Goal: Information Seeking & Learning: Learn about a topic

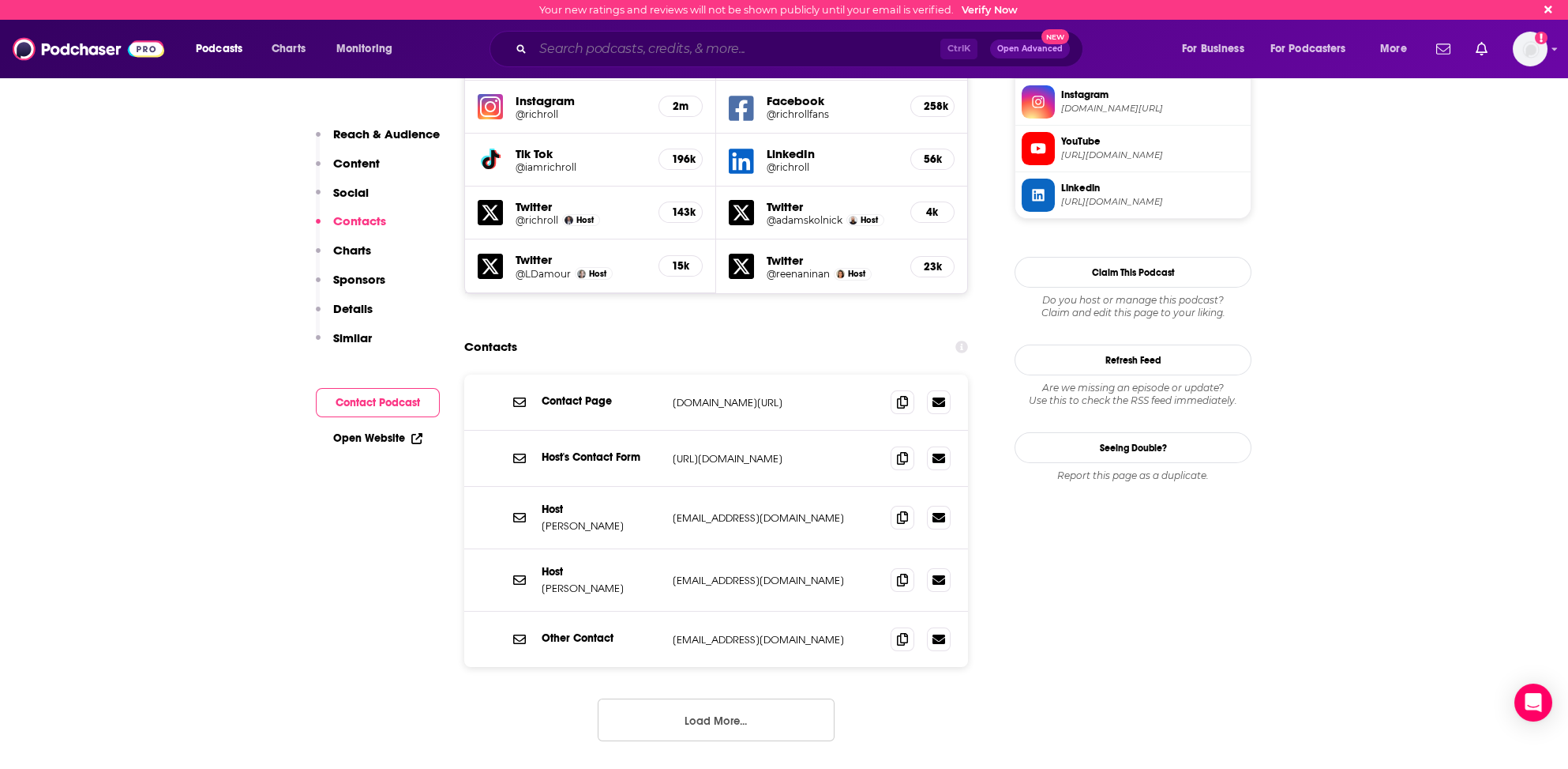
click at [621, 54] on input "Search podcasts, credits, & more..." at bounding box center [737, 49] width 407 height 25
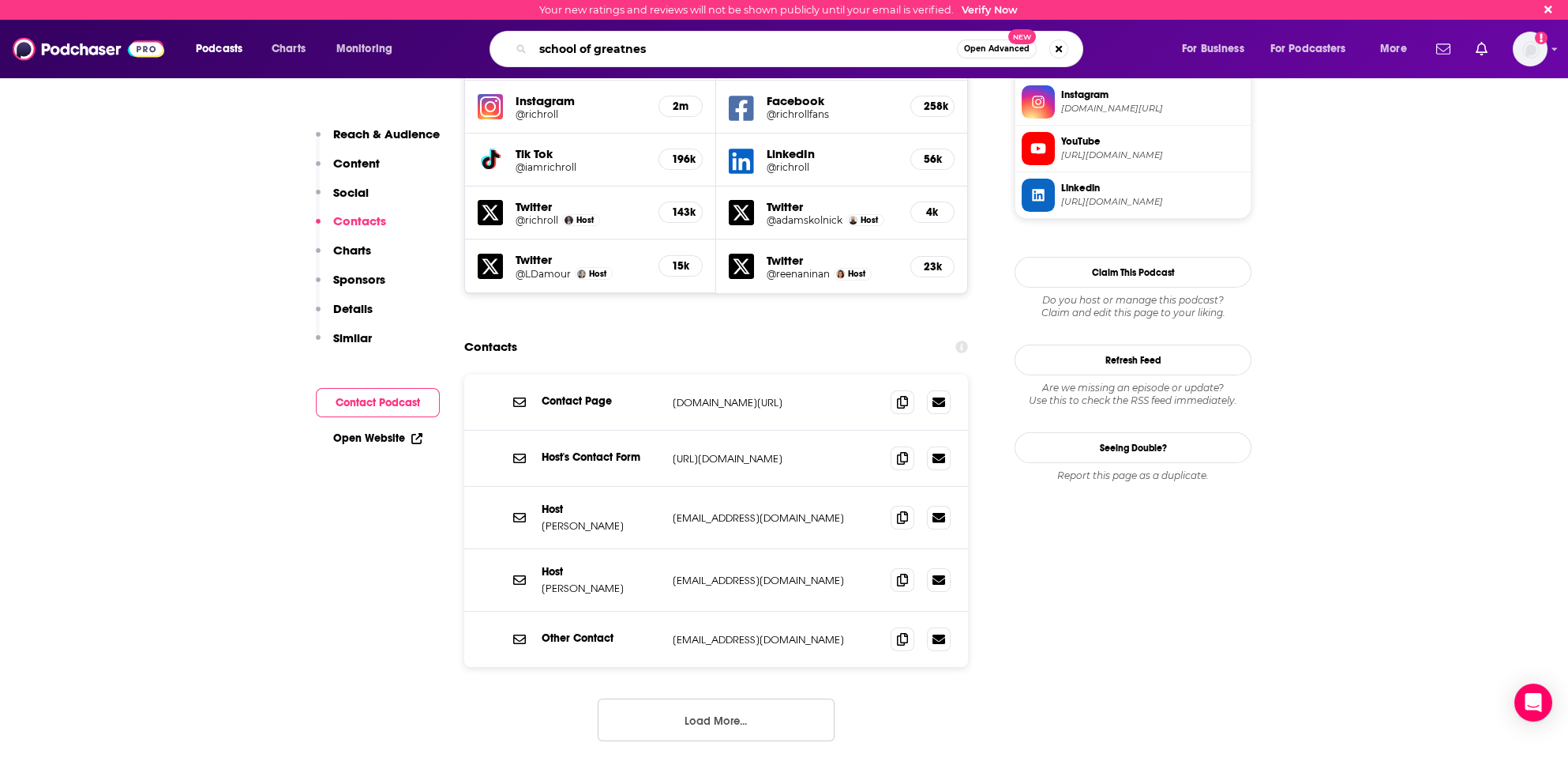
type input "school of greatness"
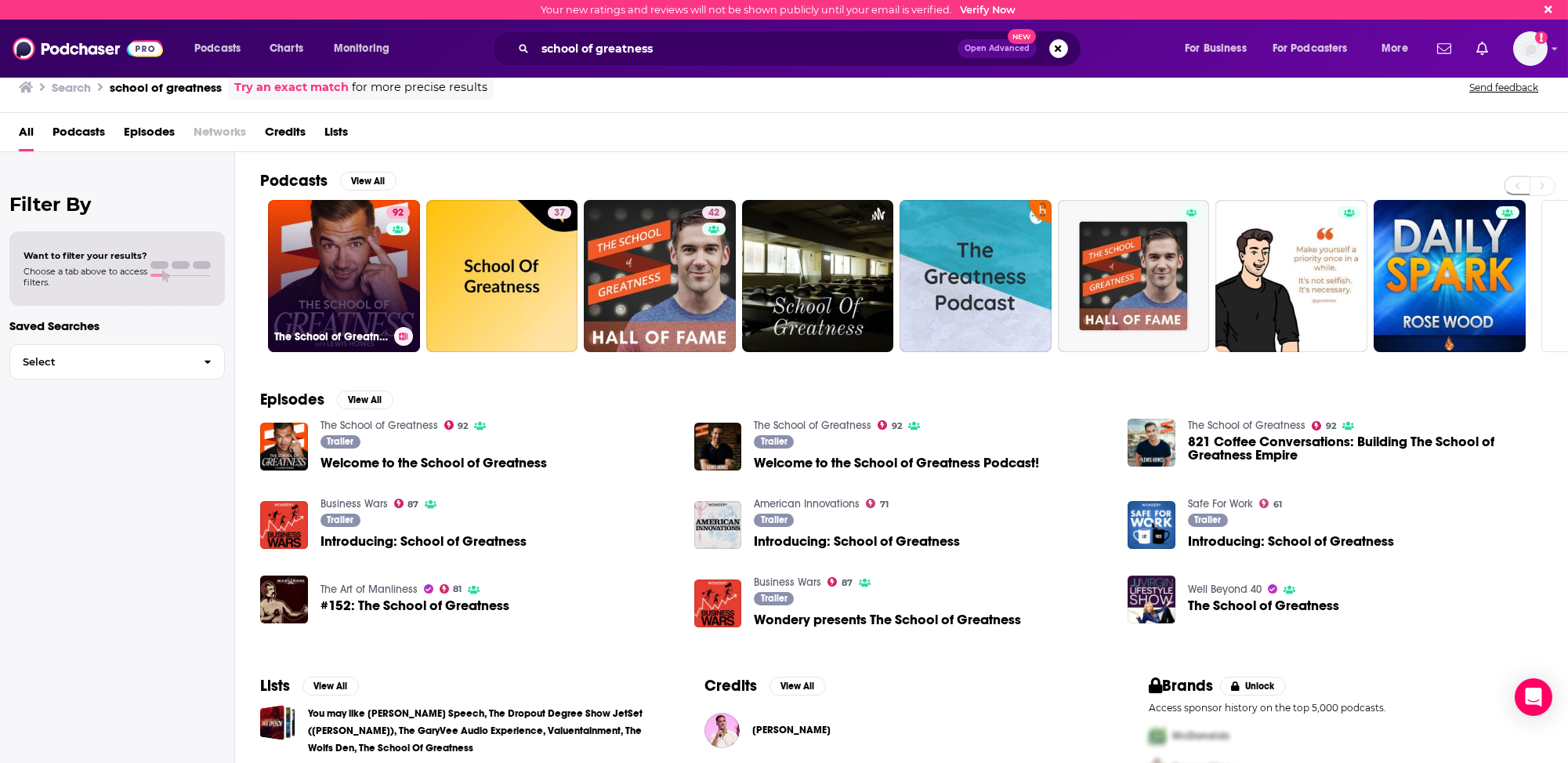
click at [319, 312] on link "92 The School of Greatness" at bounding box center [344, 276] width 152 height 152
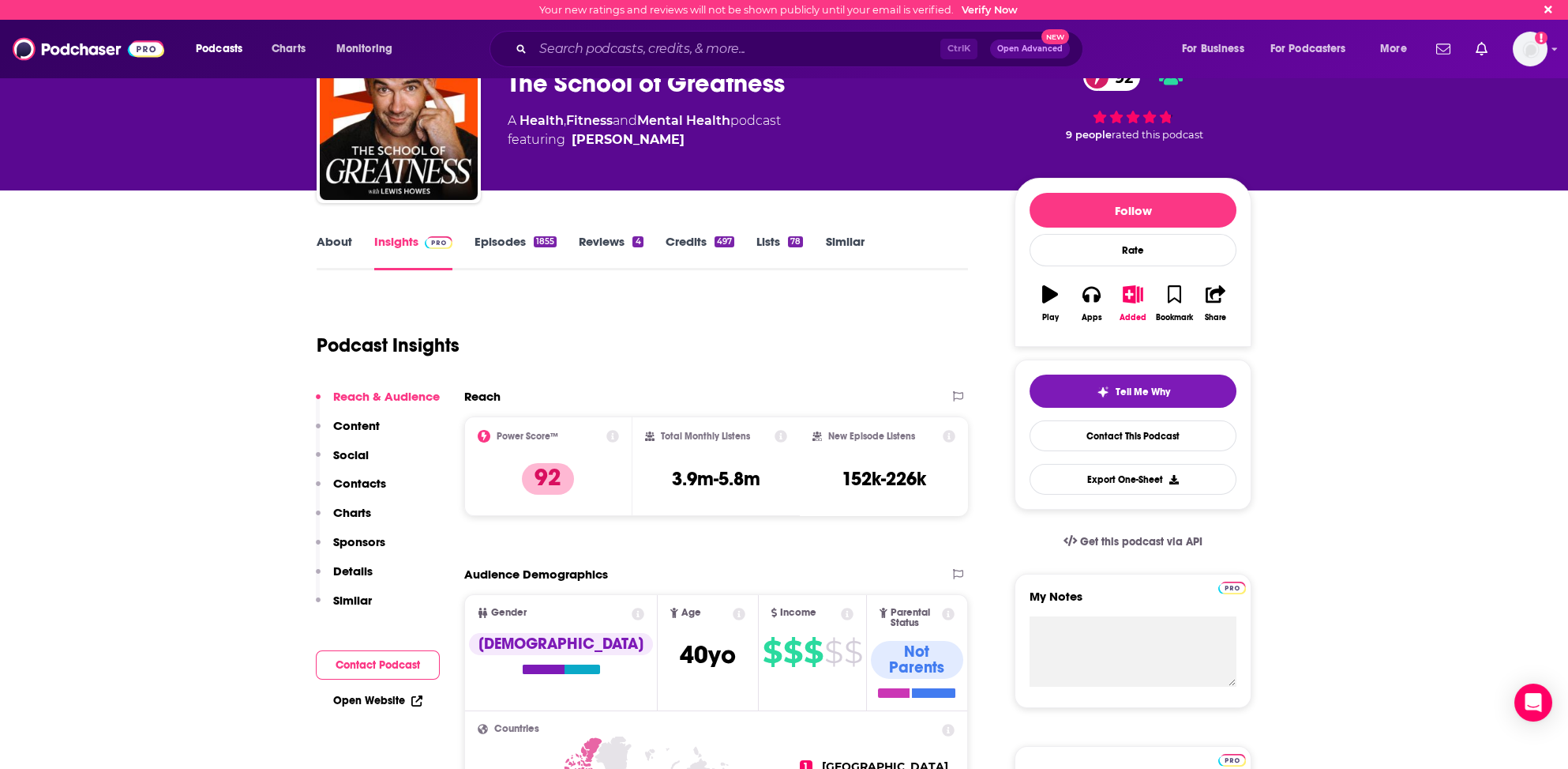
scroll to position [79, 0]
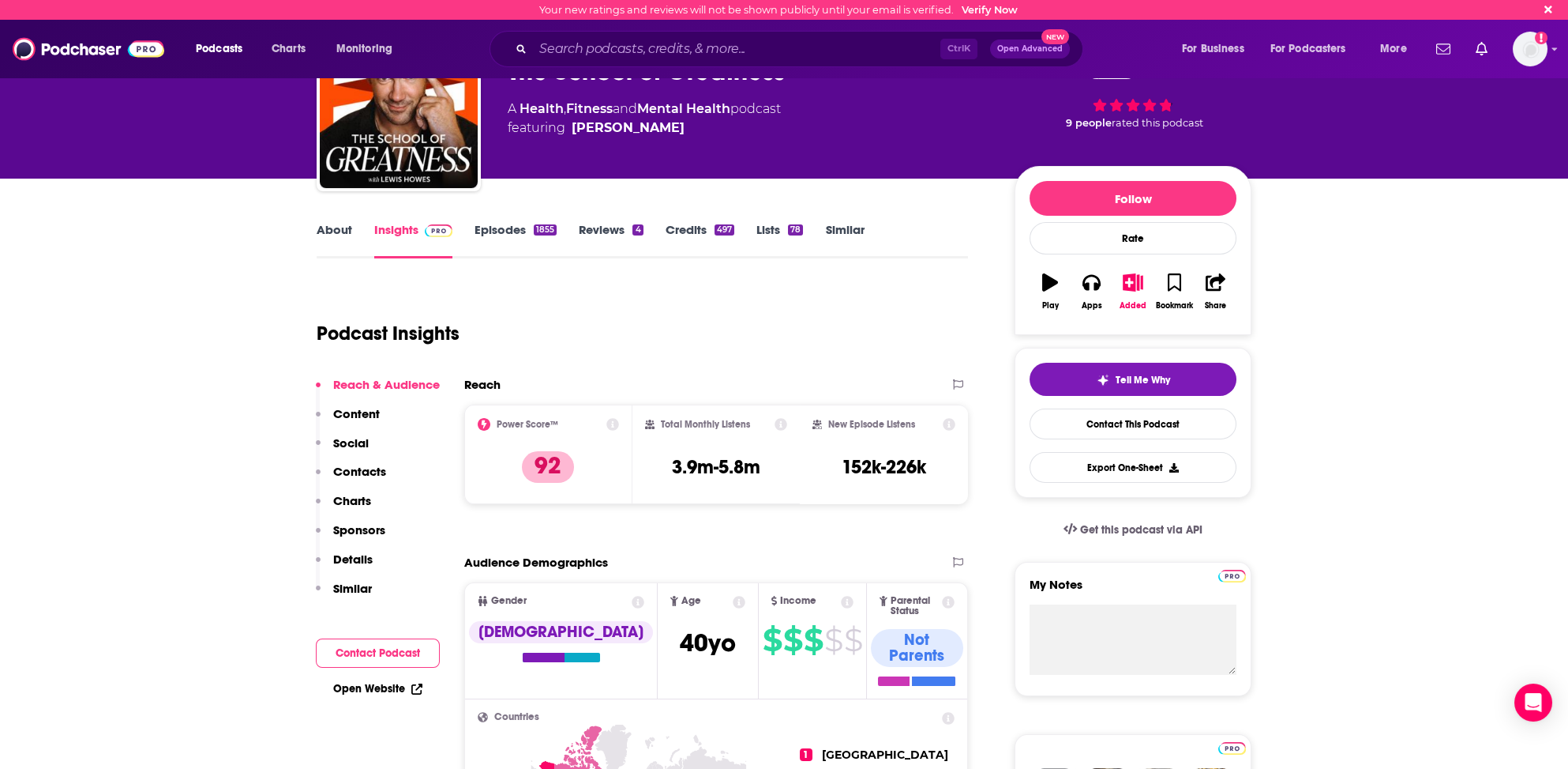
click at [357, 414] on p "Content" at bounding box center [357, 414] width 47 height 15
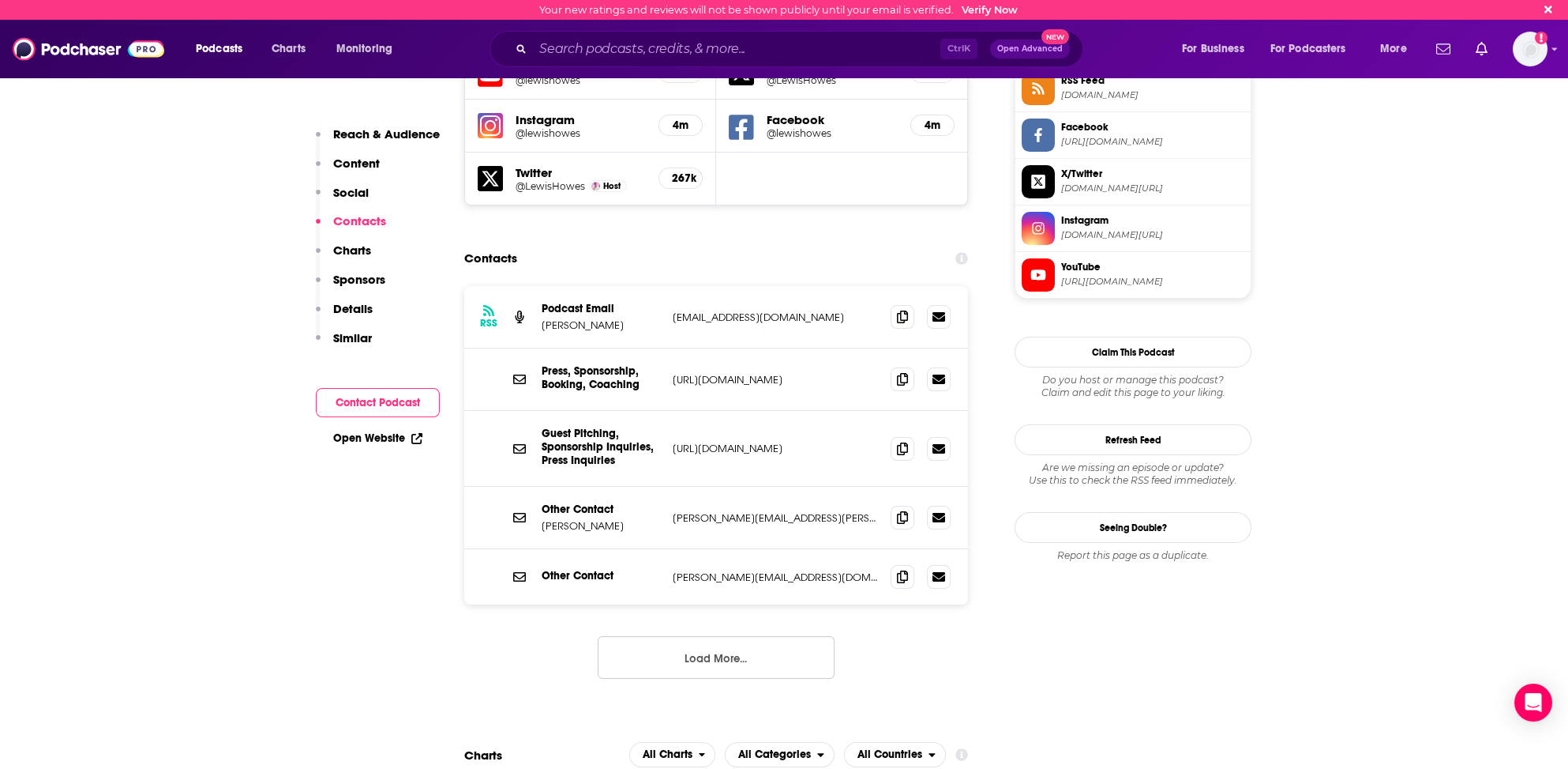
scroll to position [1398, 0]
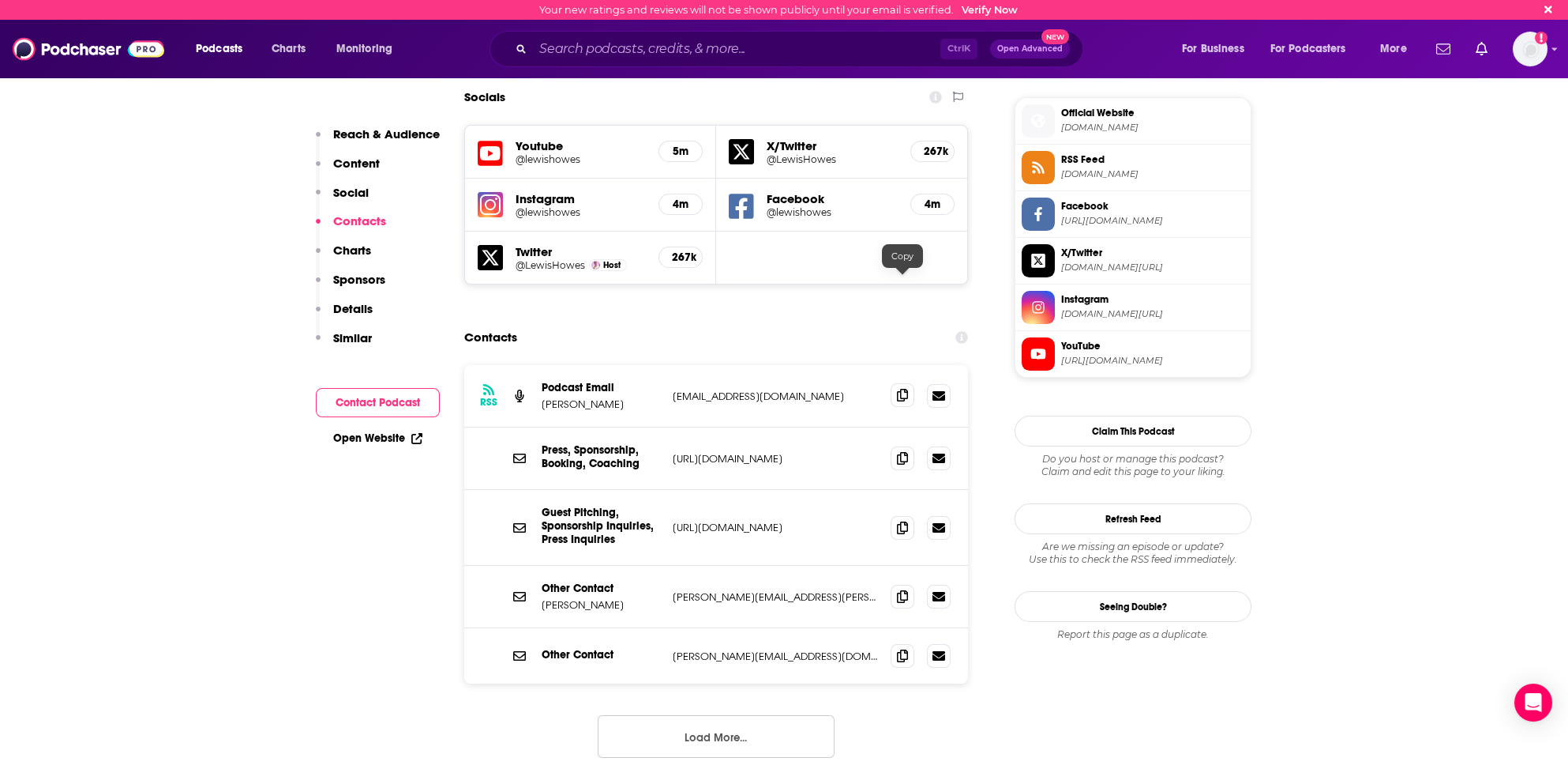
click at [902, 389] on icon at bounding box center [902, 395] width 11 height 13
